Goal: Transaction & Acquisition: Purchase product/service

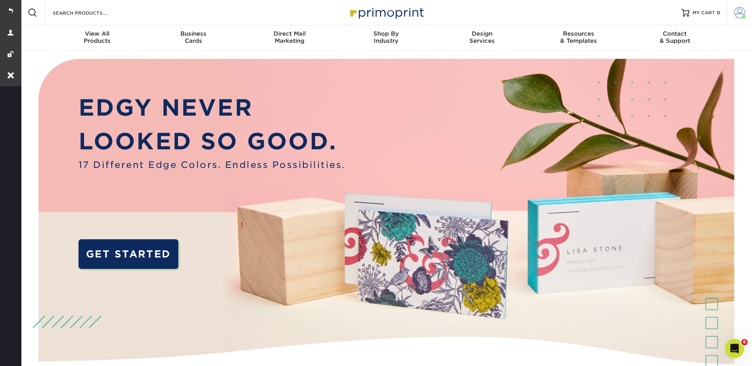
click at [745, 11] on link "Account" at bounding box center [738, 12] width 25 height 25
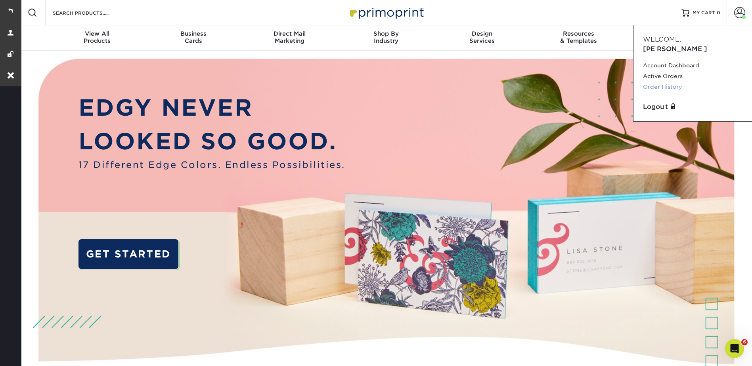
click at [671, 82] on link "Order History" at bounding box center [692, 87] width 99 height 11
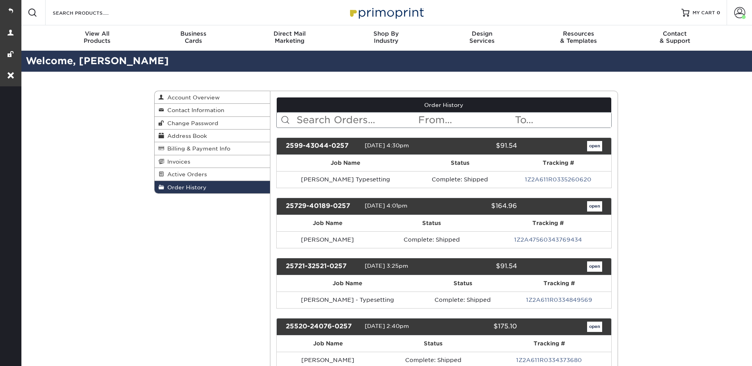
click at [339, 115] on input "text" at bounding box center [357, 120] width 122 height 15
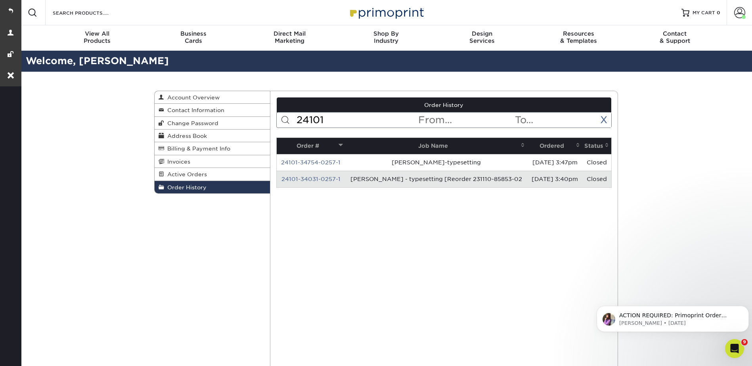
type input "24101"
click at [332, 161] on link "24101-34754-0257-1" at bounding box center [310, 162] width 59 height 6
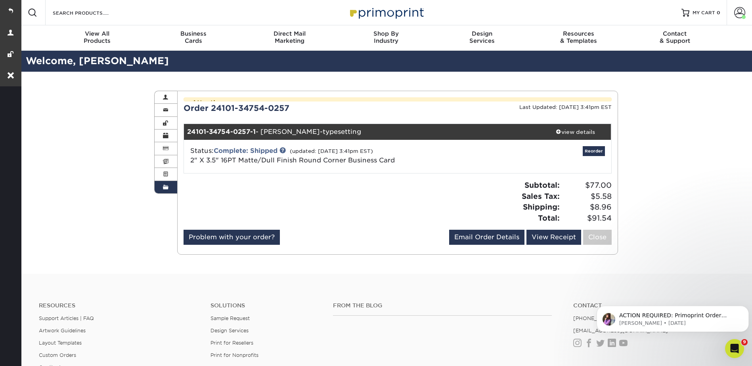
click at [568, 135] on div "Attention: This order is currently being worked on by our processing team! Modi…" at bounding box center [397, 172] width 428 height 151
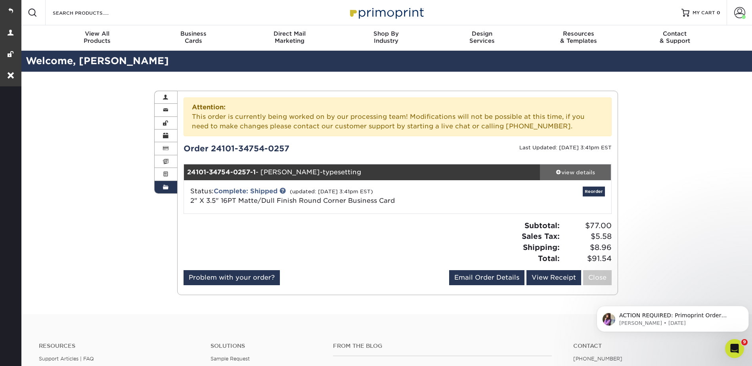
click at [575, 172] on div "view details" at bounding box center [575, 172] width 71 height 8
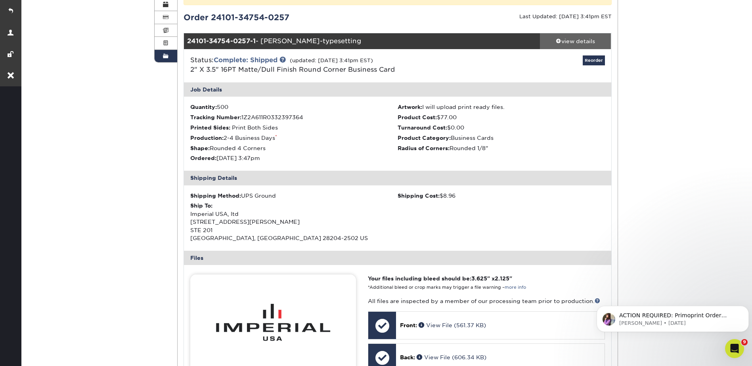
scroll to position [79, 0]
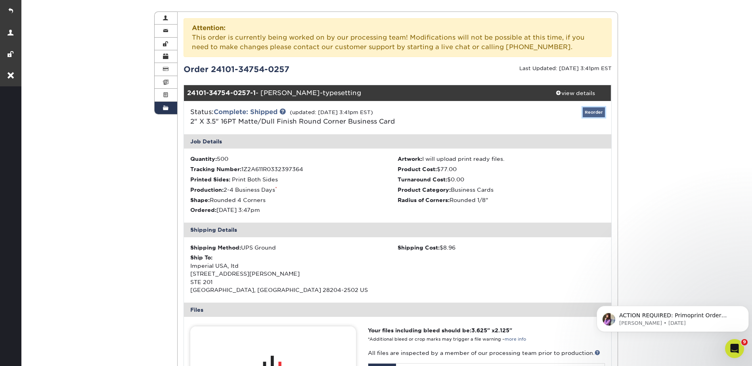
click at [598, 109] on link "Reorder" at bounding box center [593, 112] width 22 height 10
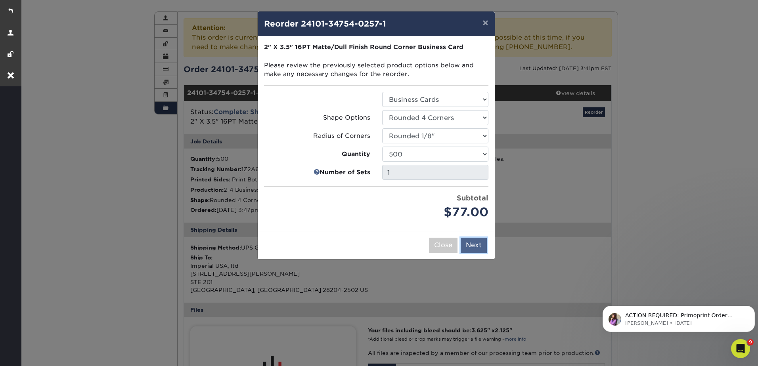
click at [471, 246] on button "Next" at bounding box center [473, 245] width 26 height 15
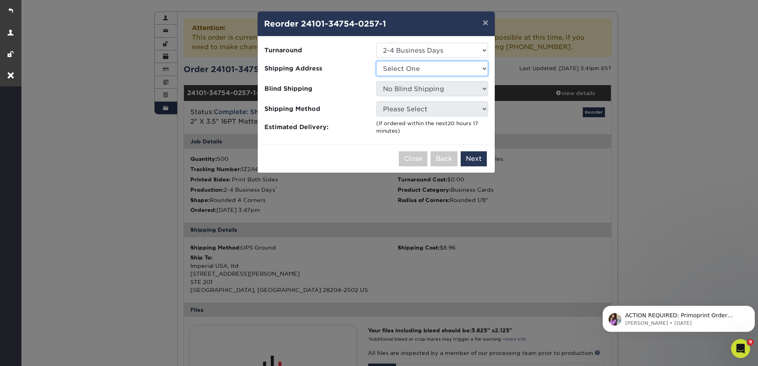
drag, startPoint x: 413, startPoint y: 67, endPoint x: 415, endPoint y: 77, distance: 10.1
click at [413, 67] on select "Select One [STREET_ADDRESS][PERSON_NAME] [STREET_ADDRESS][GEOGRAPHIC_DATA]. [PE…" at bounding box center [432, 68] width 112 height 15
select select "11015"
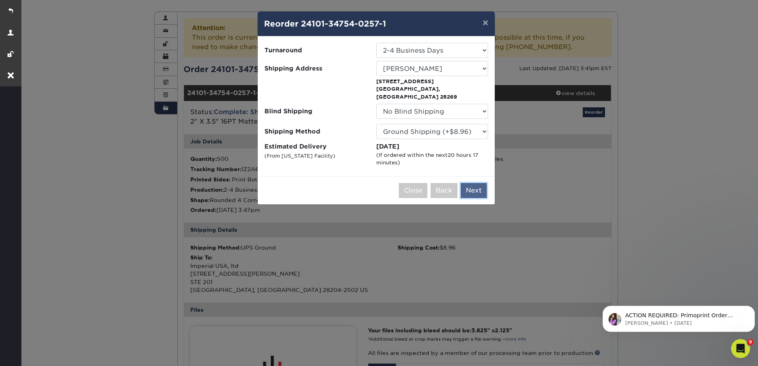
click at [474, 183] on button "Next" at bounding box center [473, 190] width 26 height 15
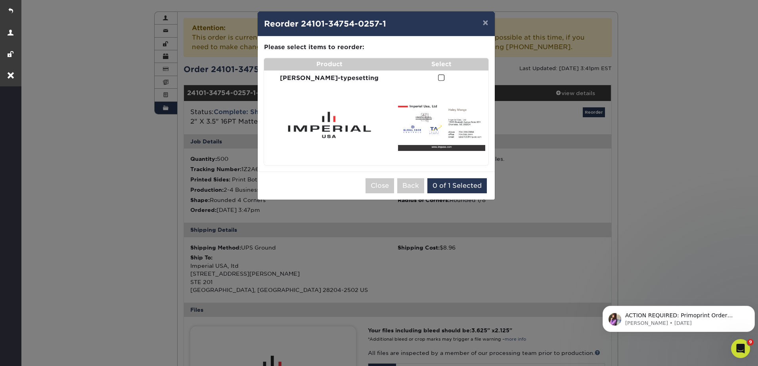
click at [432, 74] on td at bounding box center [441, 78] width 93 height 15
click at [438, 79] on span at bounding box center [441, 78] width 7 height 8
click at [0, 0] on input "checkbox" at bounding box center [0, 0] width 0 height 0
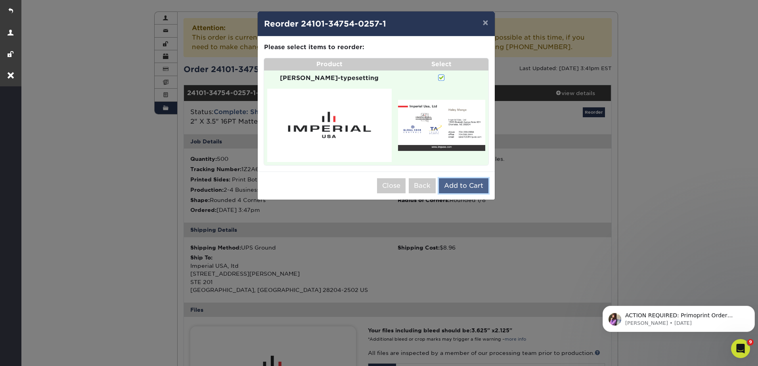
click at [468, 179] on button "Add to Cart" at bounding box center [464, 185] width 50 height 15
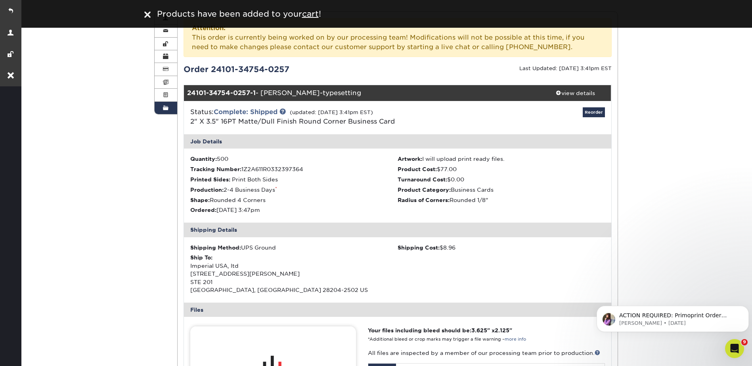
click at [659, 122] on div "Order History Account Overview Contact Information Change Password Address Book…" at bounding box center [386, 305] width 732 height 626
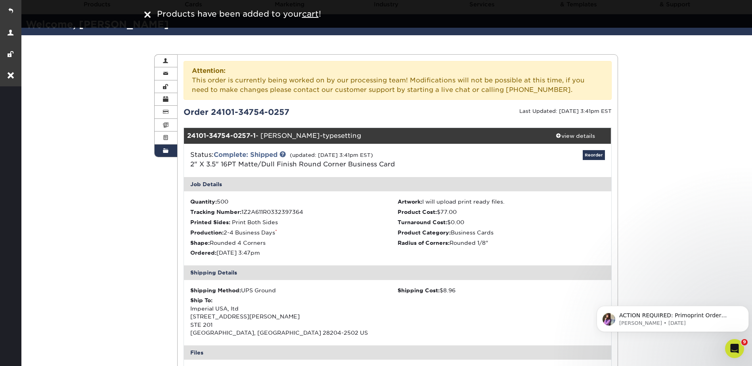
scroll to position [0, 0]
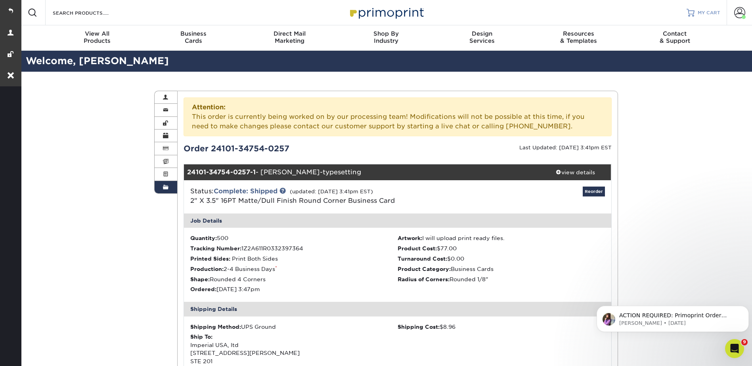
click at [691, 10] on div at bounding box center [690, 13] width 8 height 8
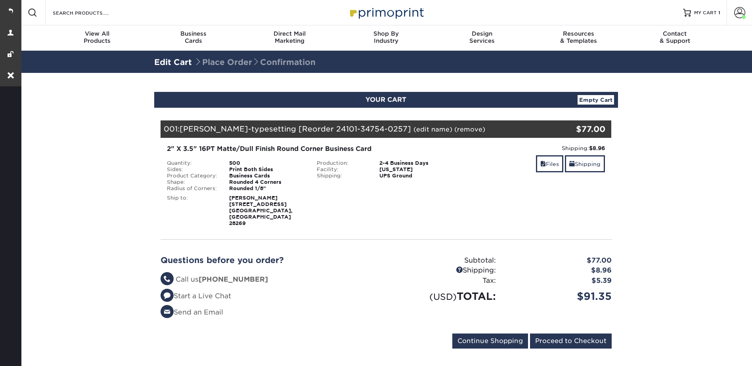
click at [413, 130] on link "(edit name)" at bounding box center [432, 130] width 39 height 8
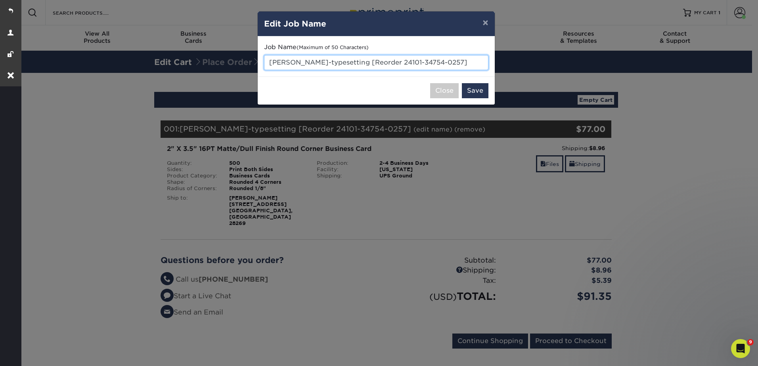
drag, startPoint x: 311, startPoint y: 62, endPoint x: 269, endPoint y: 62, distance: 41.6
click at [269, 62] on input "Haley Mange-typesetting [Reorder 24101-34754-0257]" at bounding box center [376, 62] width 224 height 15
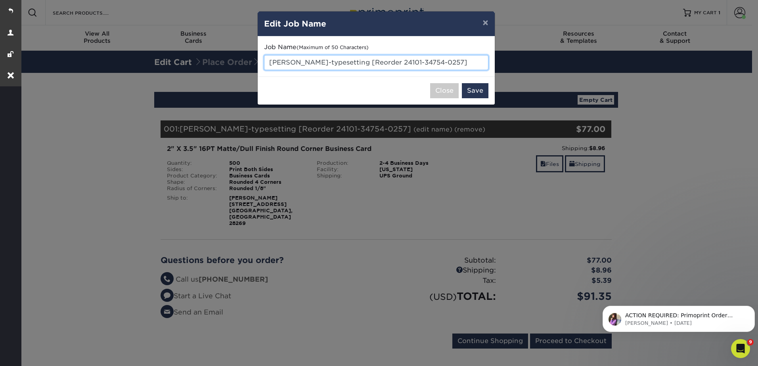
paste input "John McManu"
drag, startPoint x: 358, startPoint y: 61, endPoint x: 463, endPoint y: 67, distance: 105.2
click at [463, 67] on input "John McManu-typesetting [Reorder 24101-34754-0257]" at bounding box center [376, 62] width 224 height 15
click at [319, 63] on input "John McManu -typesetting" at bounding box center [376, 62] width 224 height 15
click at [388, 63] on input "John McManu - typesetting" at bounding box center [376, 62] width 224 height 15
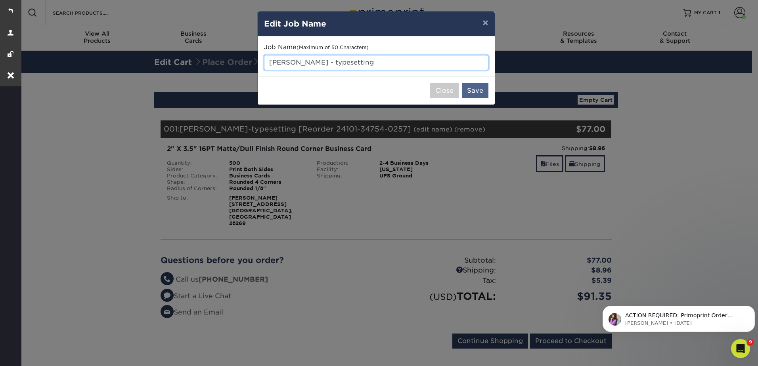
type input "John McManu - typesetting"
click at [465, 91] on button "Save" at bounding box center [475, 90] width 27 height 15
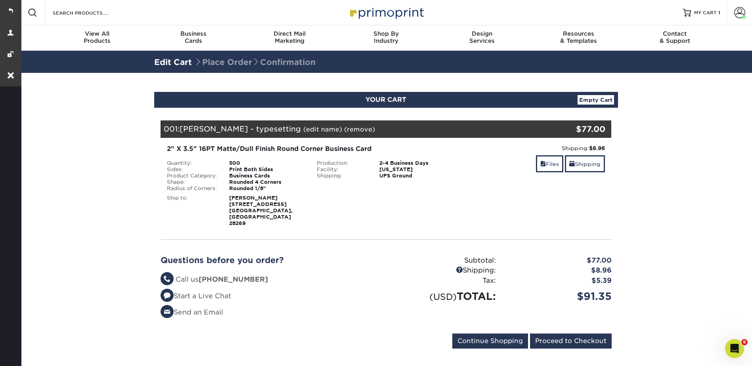
click at [343, 200] on div "Blind Ship:" at bounding box center [386, 209] width 150 height 35
click at [553, 166] on link "Files" at bounding box center [549, 163] width 27 height 17
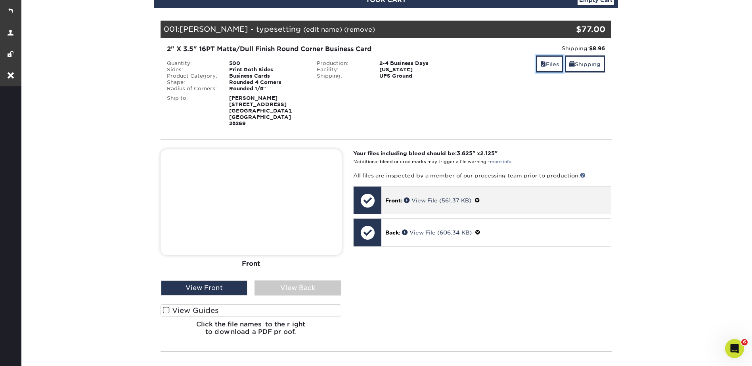
scroll to position [198, 0]
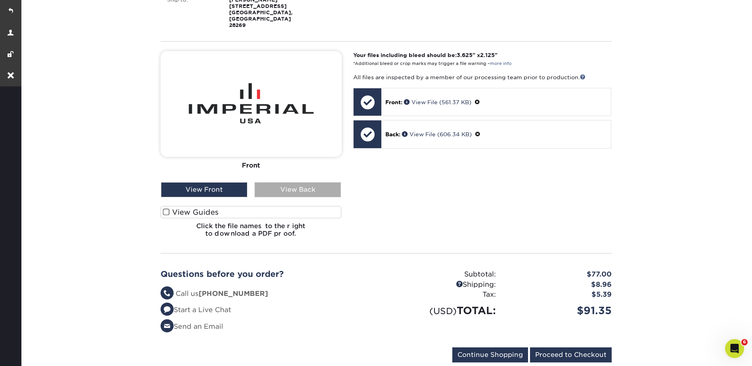
click at [296, 182] on div "View Back" at bounding box center [297, 189] width 86 height 15
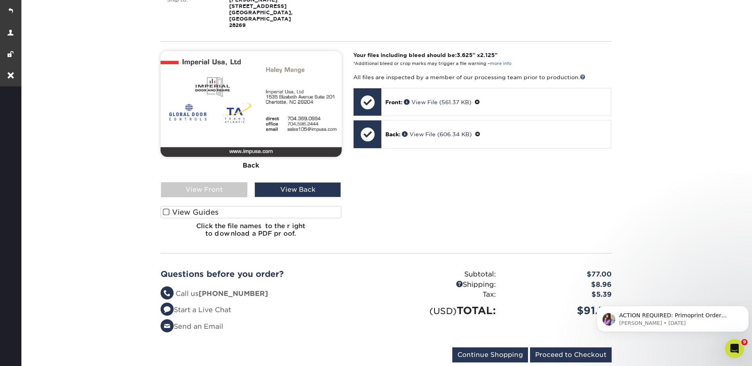
scroll to position [0, 0]
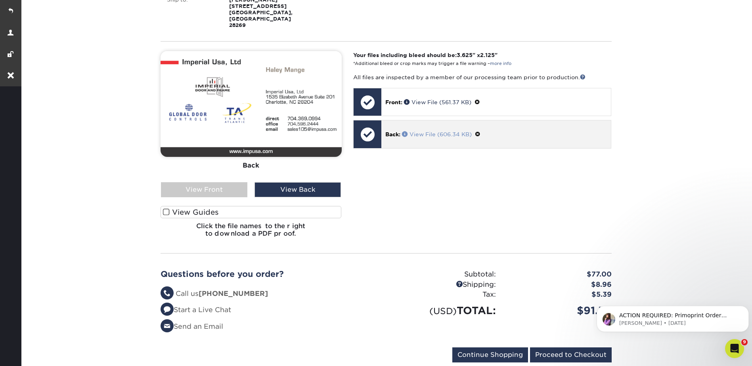
click at [405, 131] on span at bounding box center [406, 134] width 8 height 6
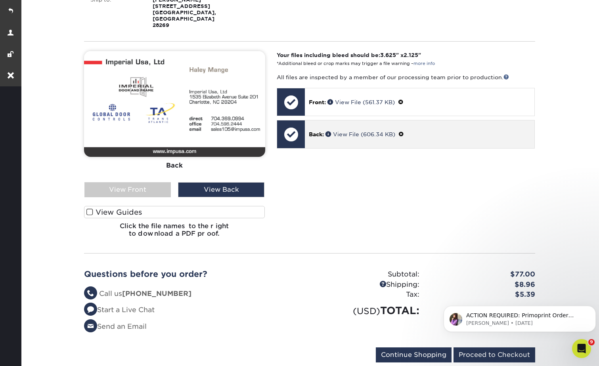
click at [404, 131] on span at bounding box center [401, 134] width 6 height 6
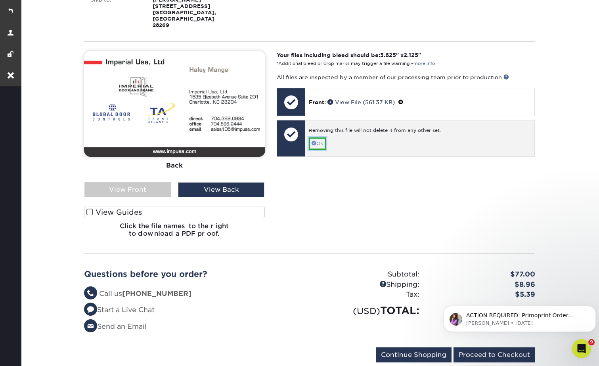
click at [323, 138] on link "Ok" at bounding box center [317, 144] width 17 height 12
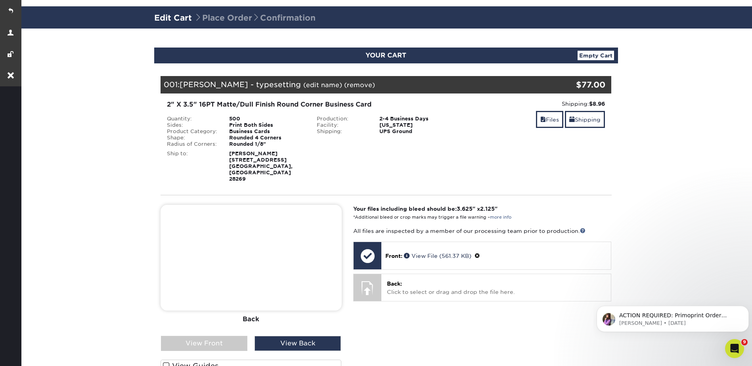
scroll to position [79, 0]
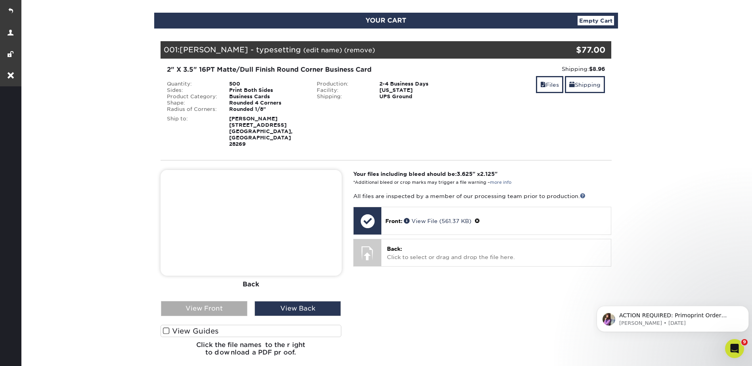
click at [223, 301] on div "View Front" at bounding box center [204, 308] width 86 height 15
